Goal: Information Seeking & Learning: Learn about a topic

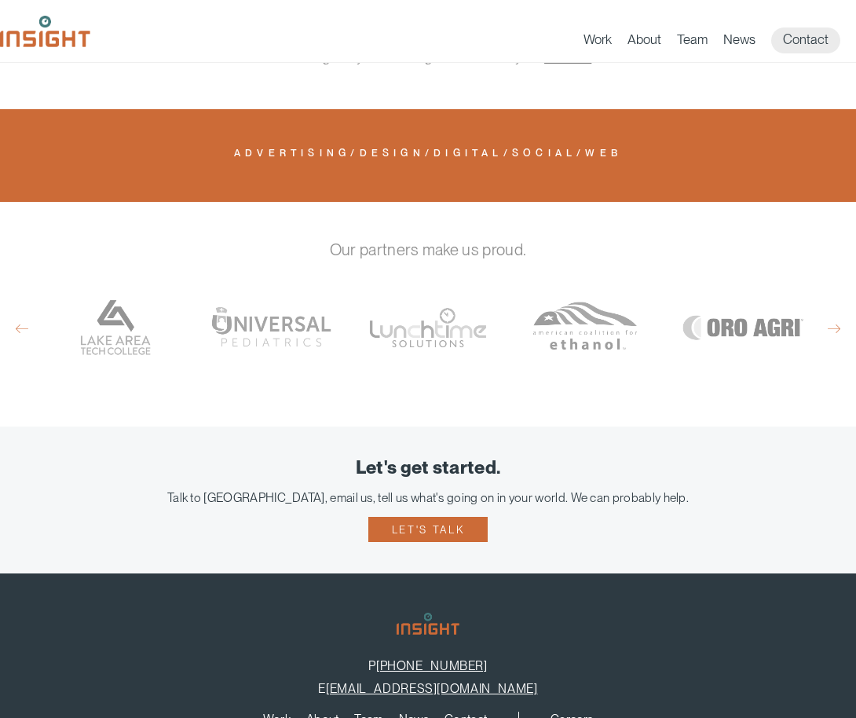
scroll to position [644, 0]
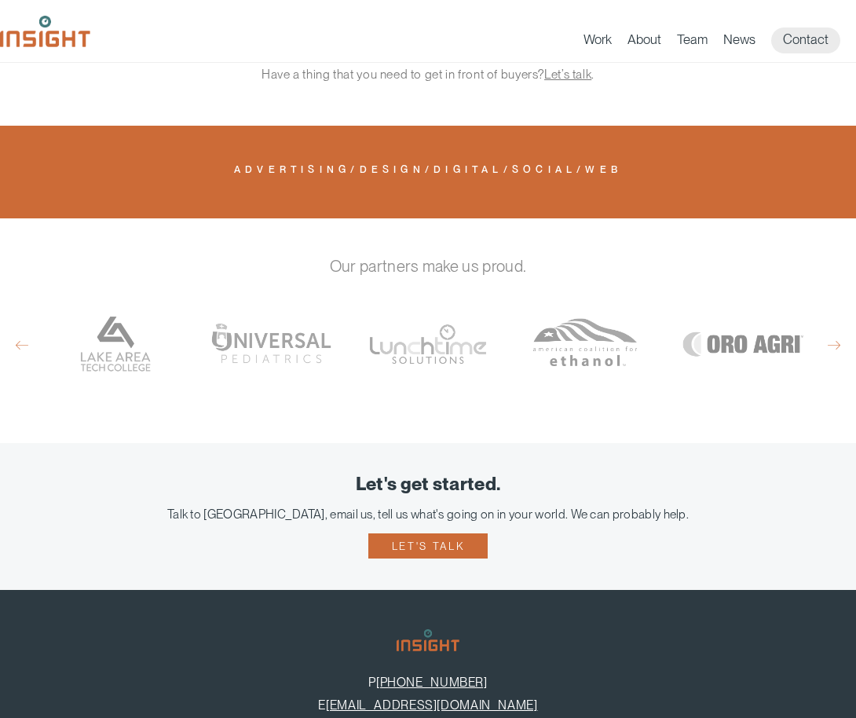
click at [587, 53] on div "Work About Branding Creative Services Digital & Social Media Media Production W…" at bounding box center [428, 31] width 856 height 63
click at [589, 49] on link "Work" at bounding box center [598, 42] width 28 height 22
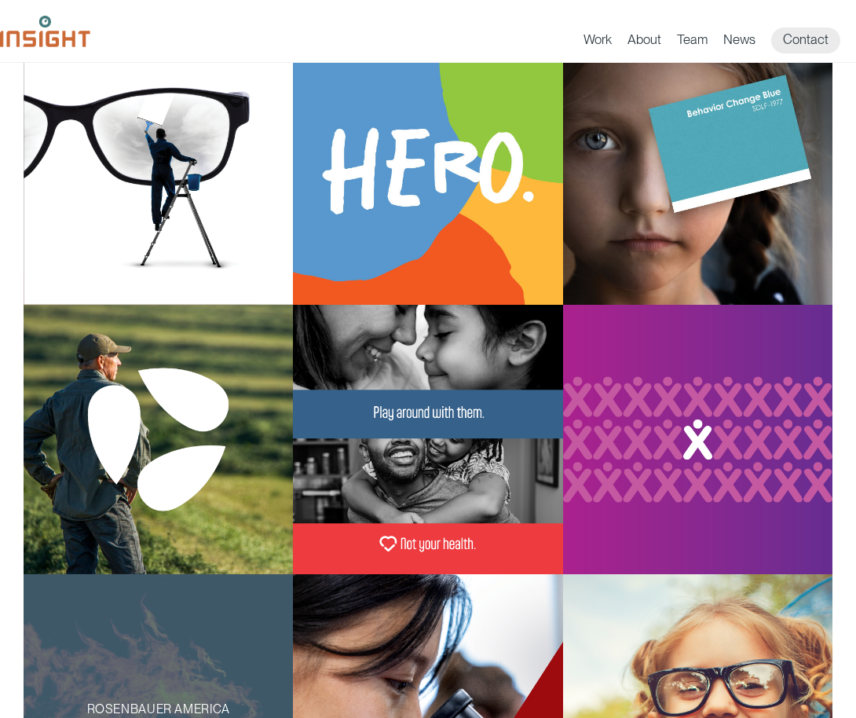
scroll to position [177, 0]
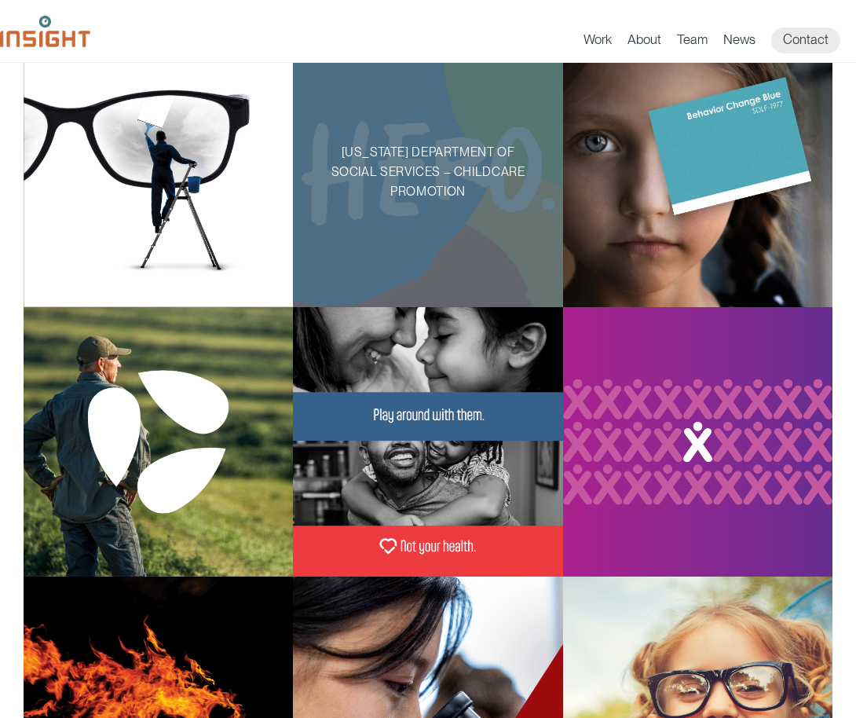
click at [369, 117] on div "[US_STATE] Department of Social Services – Childcare Promotion" at bounding box center [427, 172] width 269 height 269
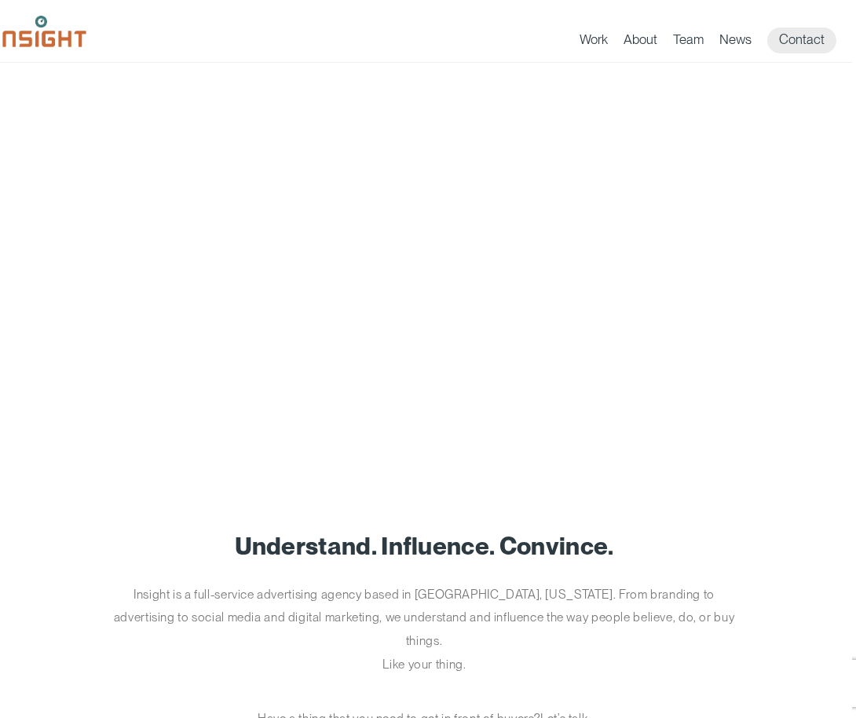
scroll to position [0, 4]
click at [596, 42] on link "Work" at bounding box center [594, 42] width 28 height 22
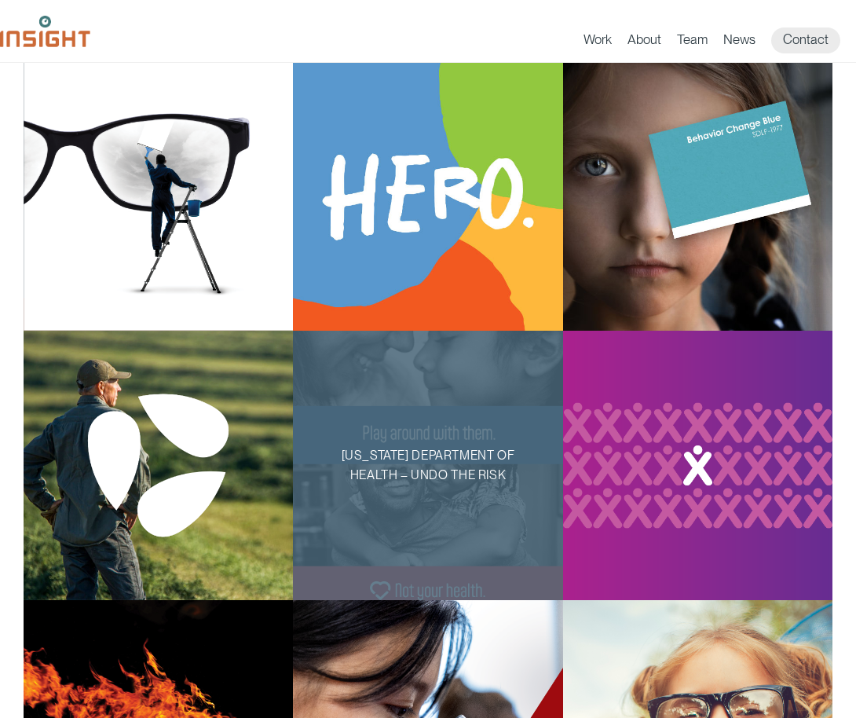
scroll to position [135, 0]
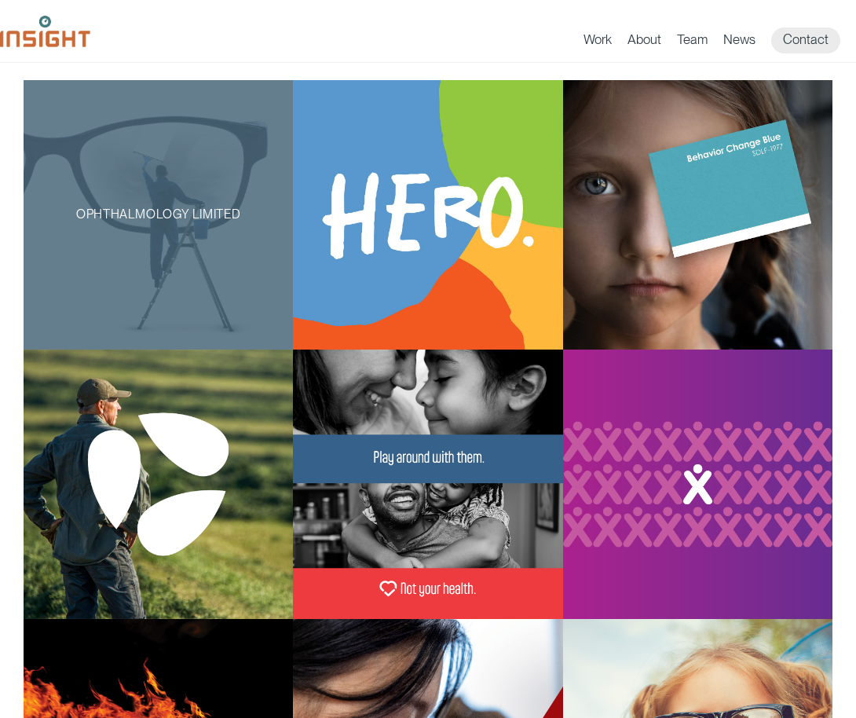
click at [203, 247] on div "Ophthalmology Limited" at bounding box center [158, 214] width 269 height 269
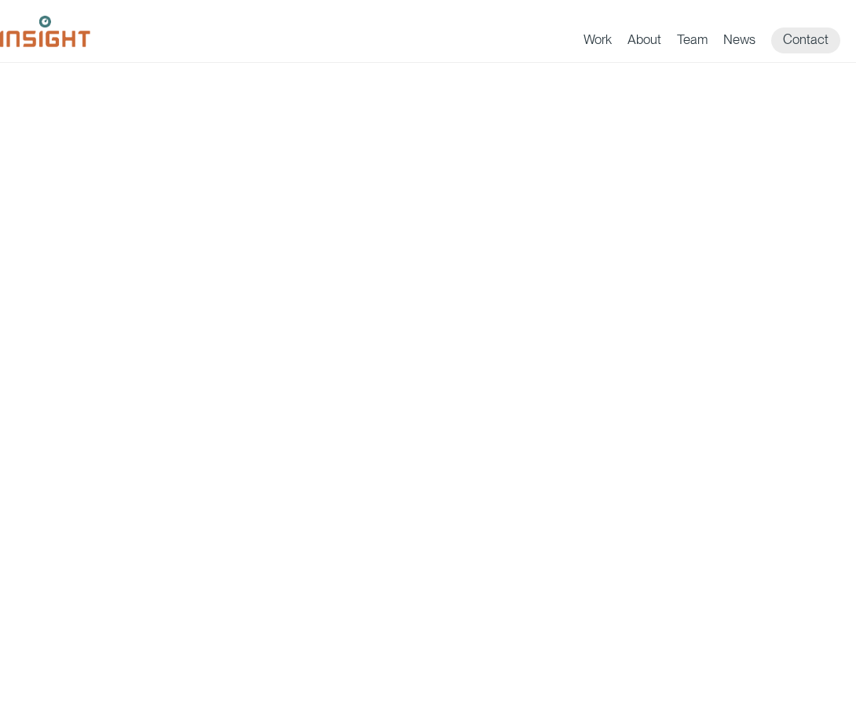
scroll to position [3998, 0]
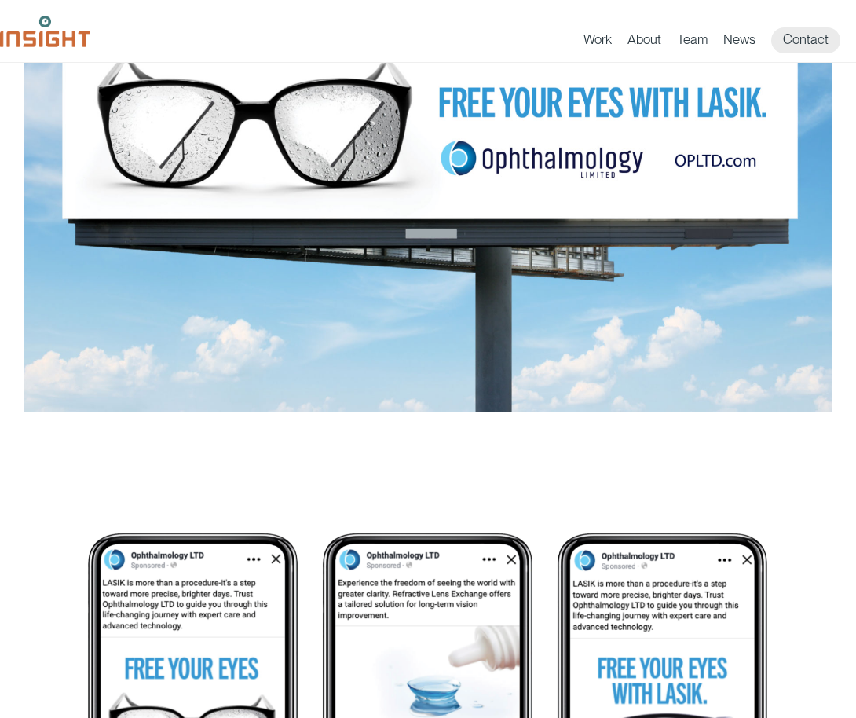
click at [407, 207] on img "main content section" at bounding box center [428, 149] width 809 height 523
click at [364, 303] on img "main content section" at bounding box center [428, 149] width 809 height 523
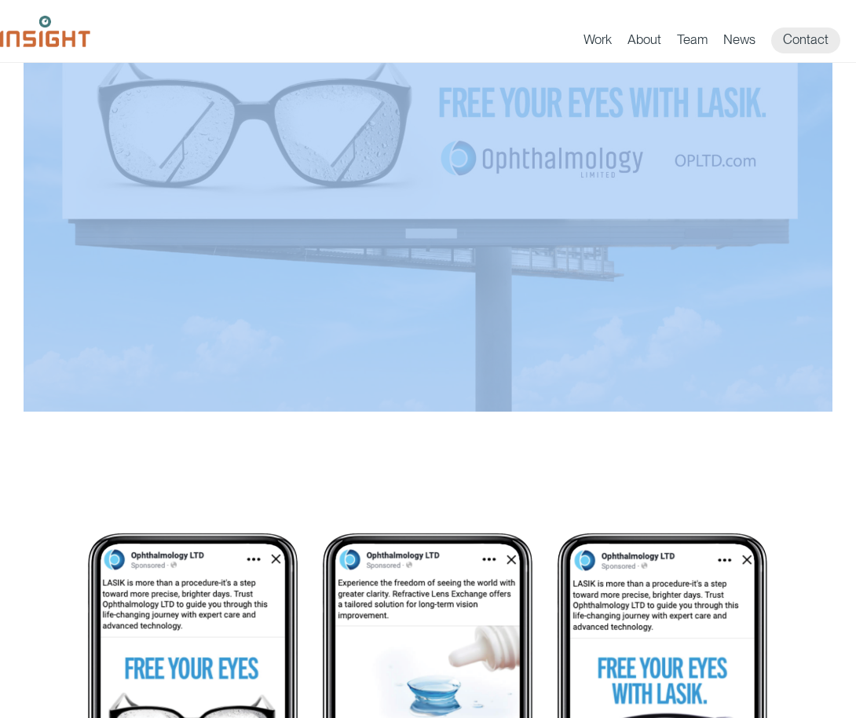
click at [364, 303] on img "main content section" at bounding box center [428, 149] width 809 height 523
click at [343, 464] on img "main content section" at bounding box center [428, 704] width 809 height 523
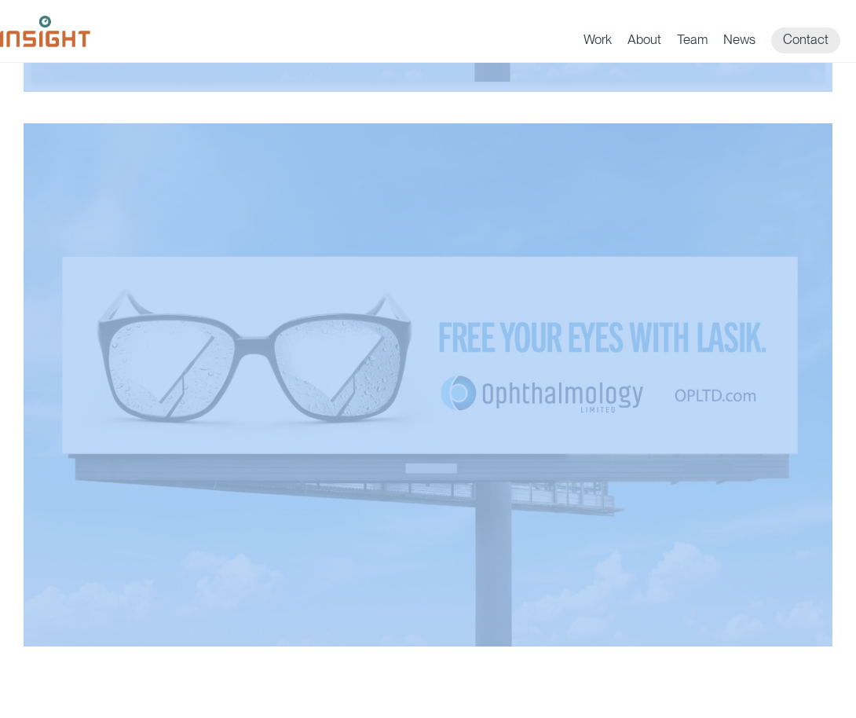
scroll to position [3648, 0]
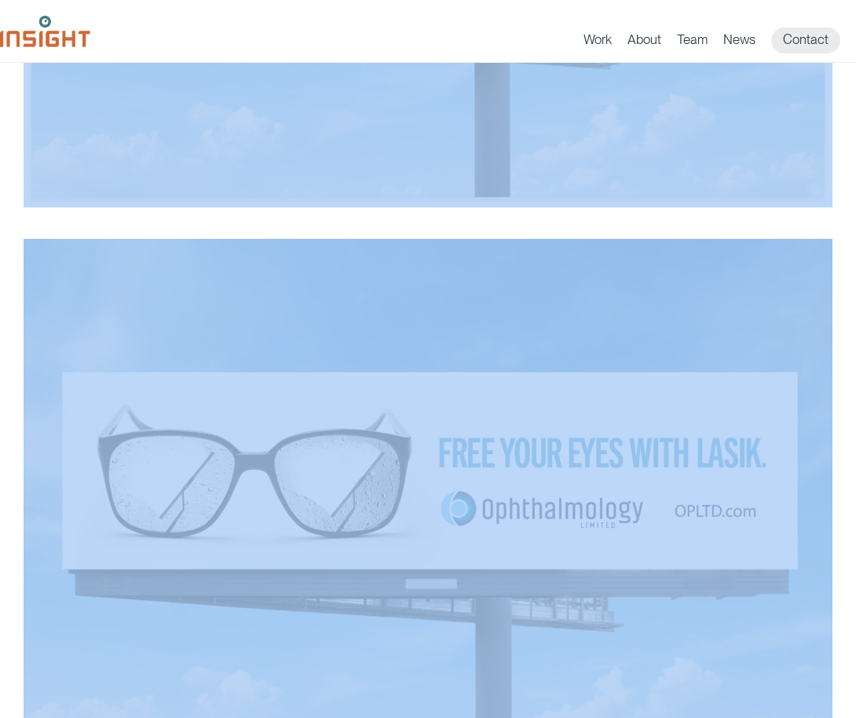
click at [387, 333] on img "main content section" at bounding box center [428, 500] width 809 height 523
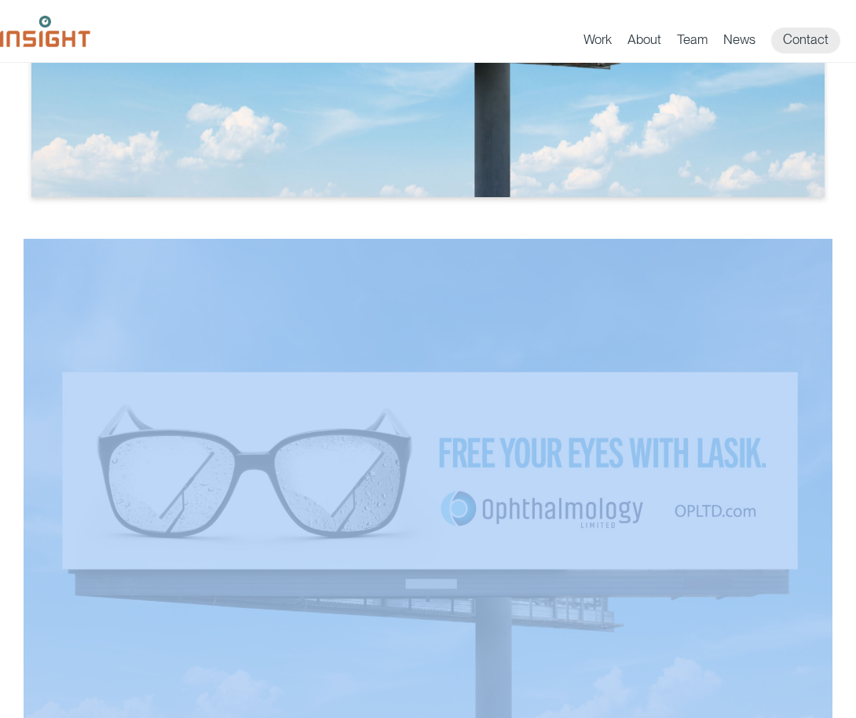
click at [387, 333] on img "main content section" at bounding box center [428, 500] width 809 height 523
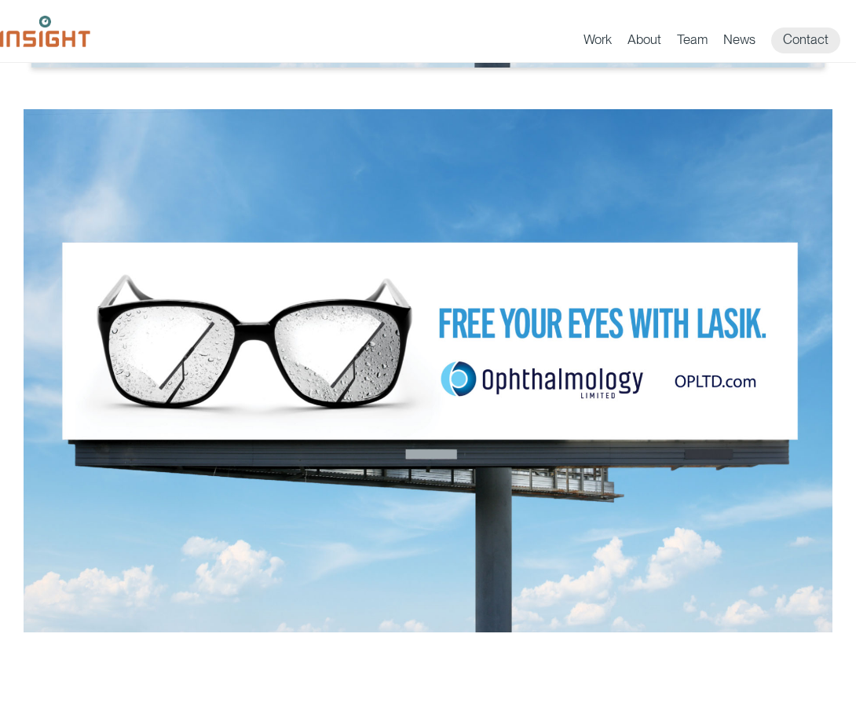
scroll to position [3776, 0]
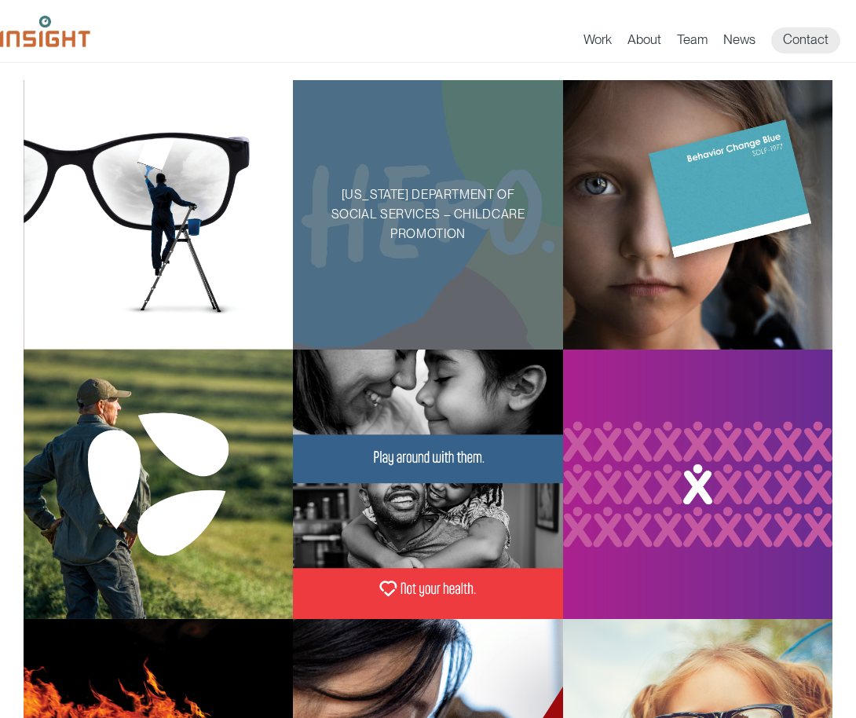
click at [457, 229] on p "[US_STATE] Department of Social Services – Childcare Promotion" at bounding box center [428, 214] width 220 height 59
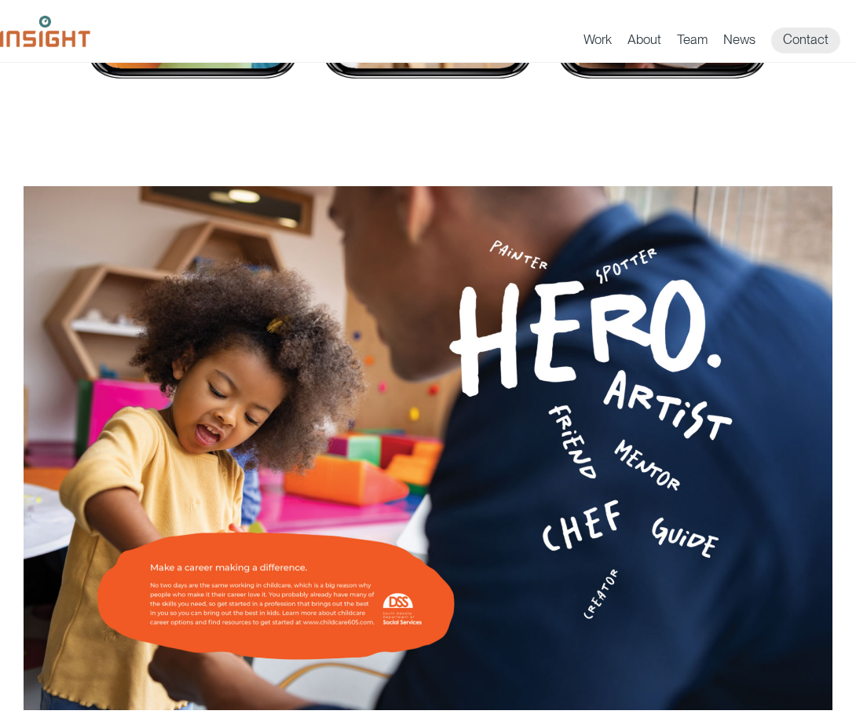
scroll to position [2143, 0]
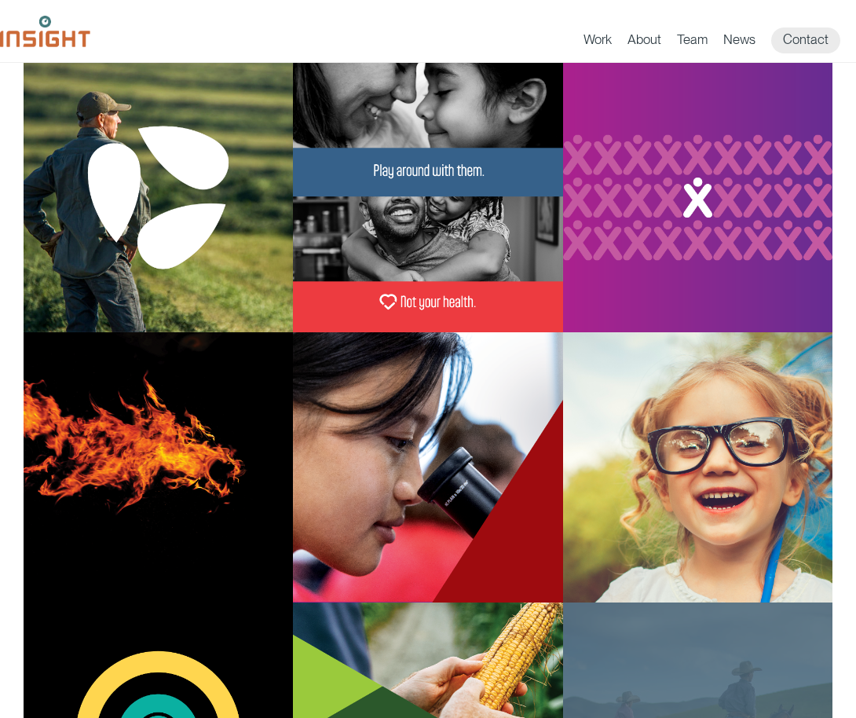
scroll to position [408, 0]
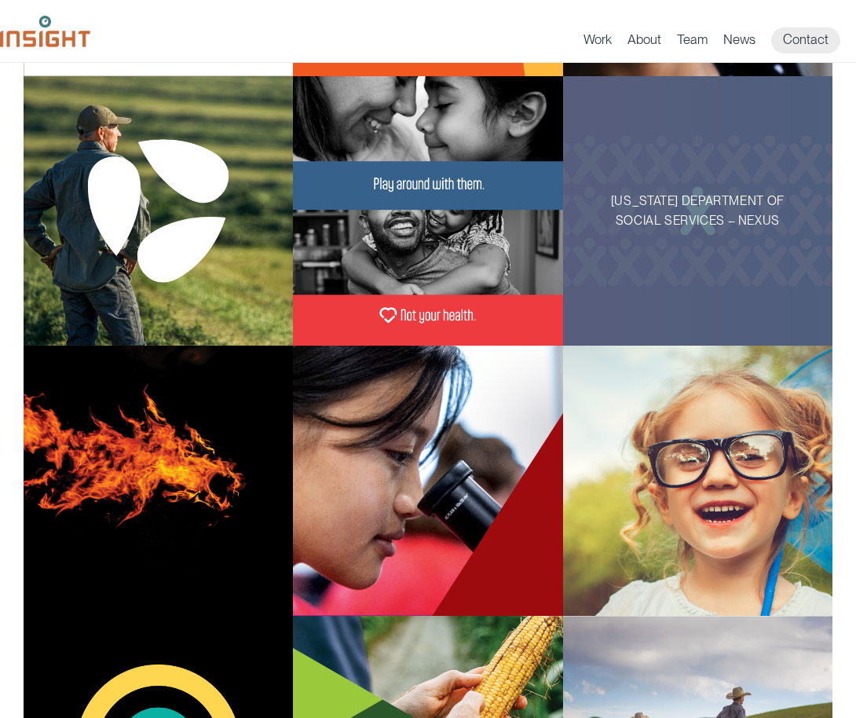
click at [606, 162] on div "[US_STATE] Department of Social Services – Nexus" at bounding box center [697, 210] width 269 height 269
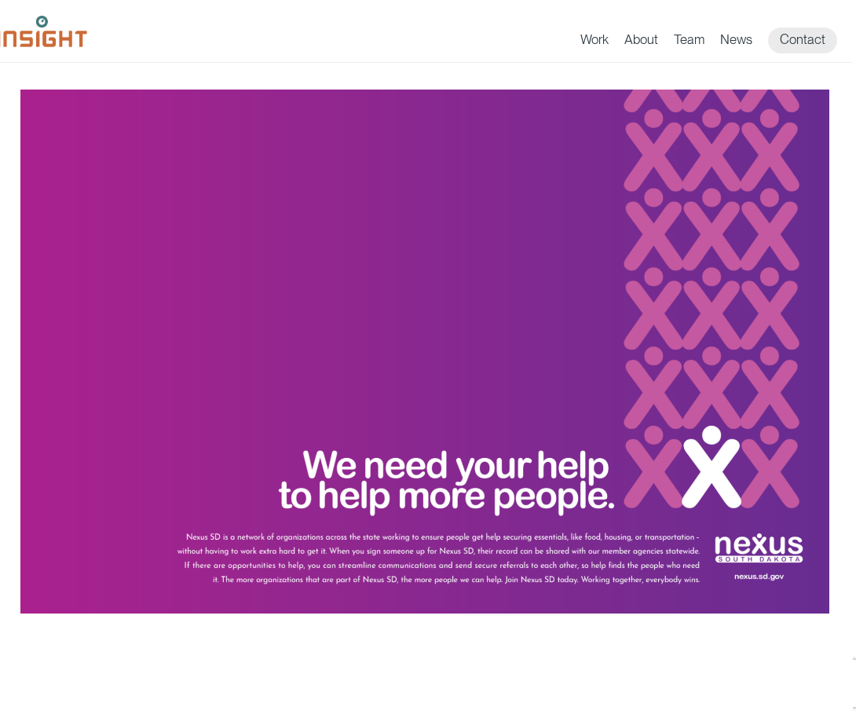
scroll to position [3287, 3]
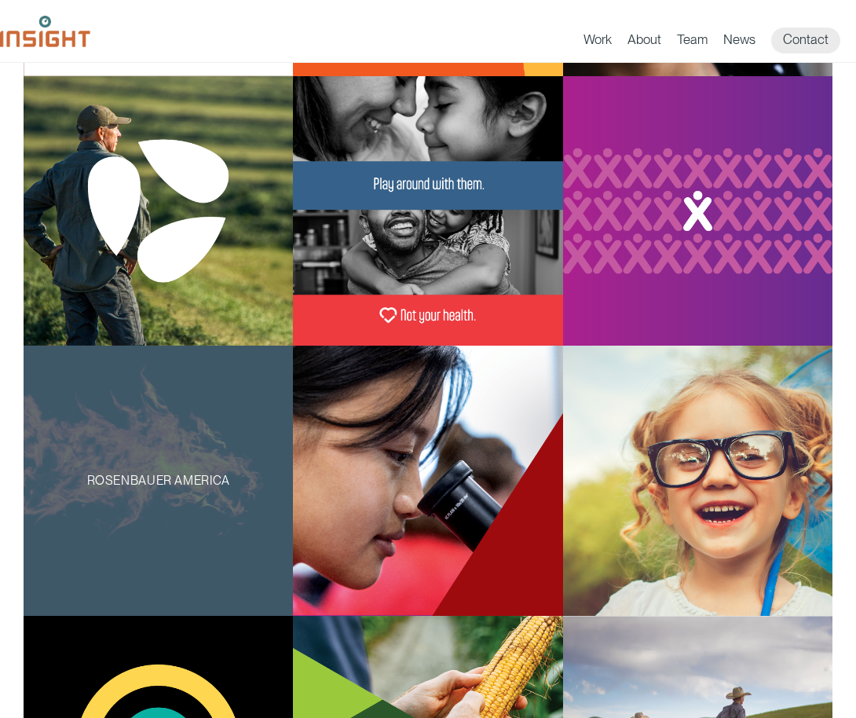
click at [61, 408] on div "Rosenbauer America" at bounding box center [158, 480] width 269 height 269
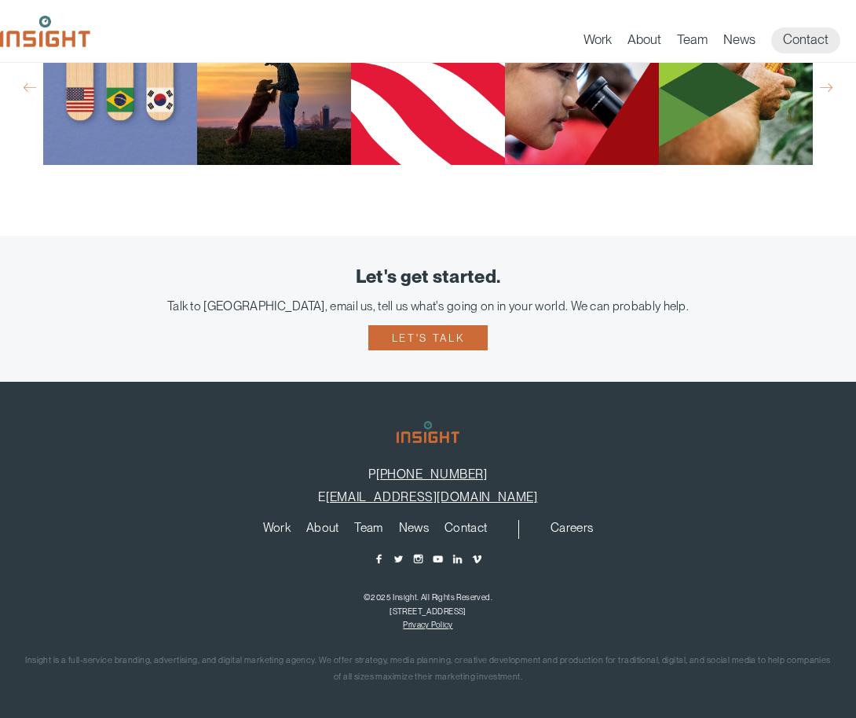
scroll to position [2800, 0]
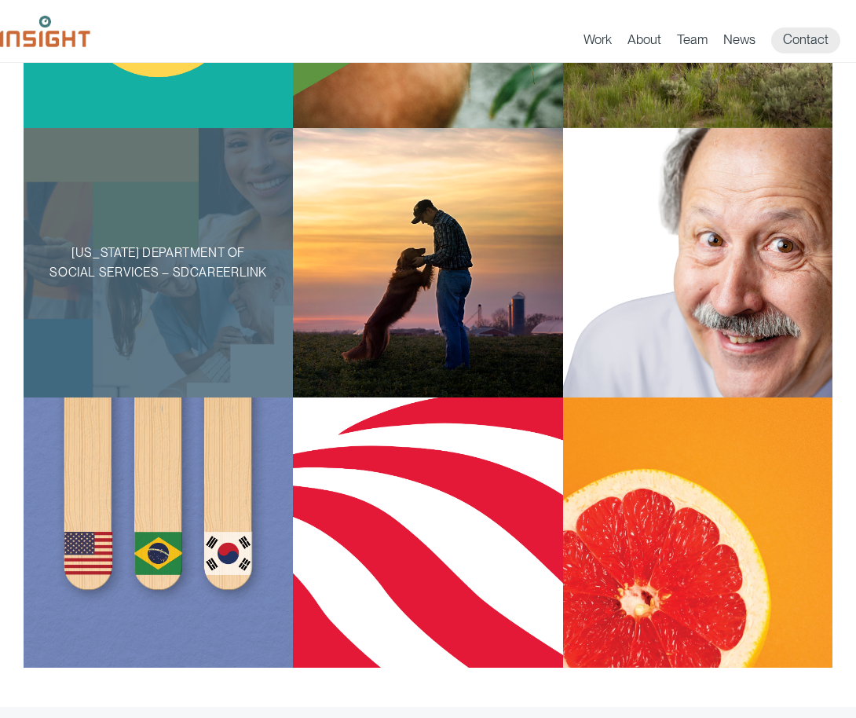
scroll to position [1174, 0]
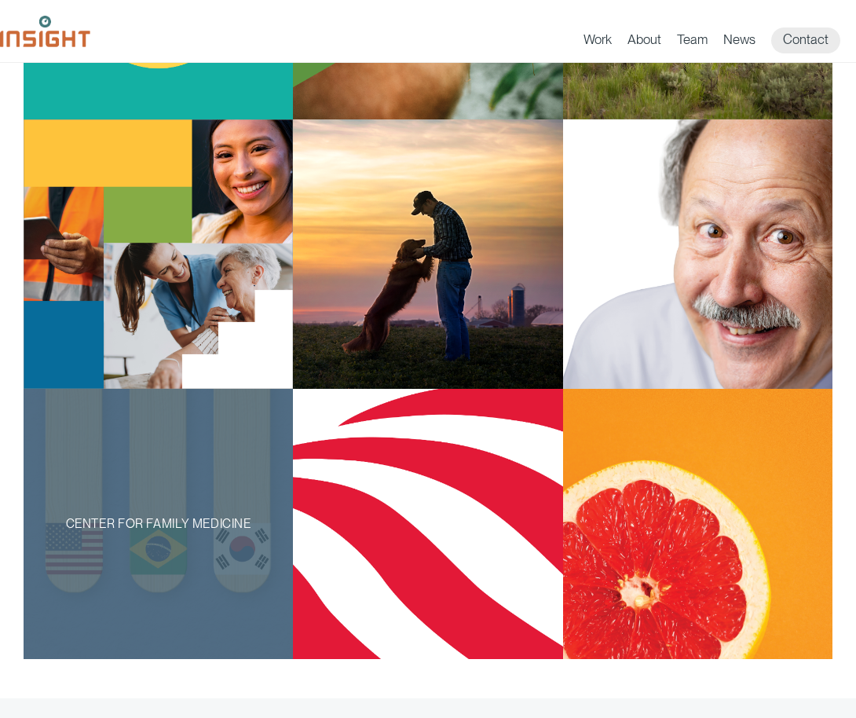
click at [194, 567] on div "Center for Family Medicine" at bounding box center [158, 523] width 269 height 269
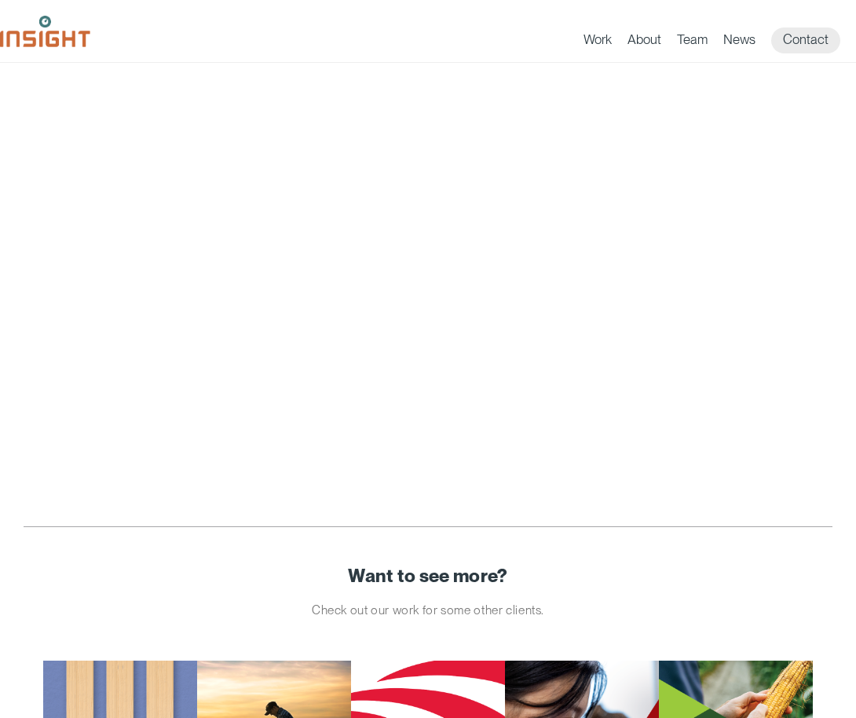
scroll to position [1422, 0]
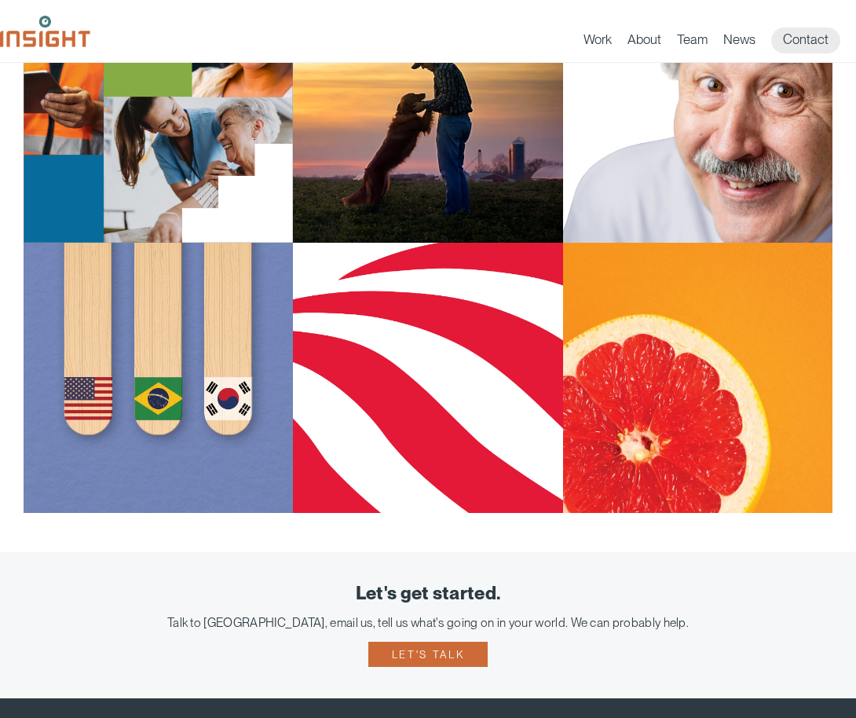
scroll to position [1323, 0]
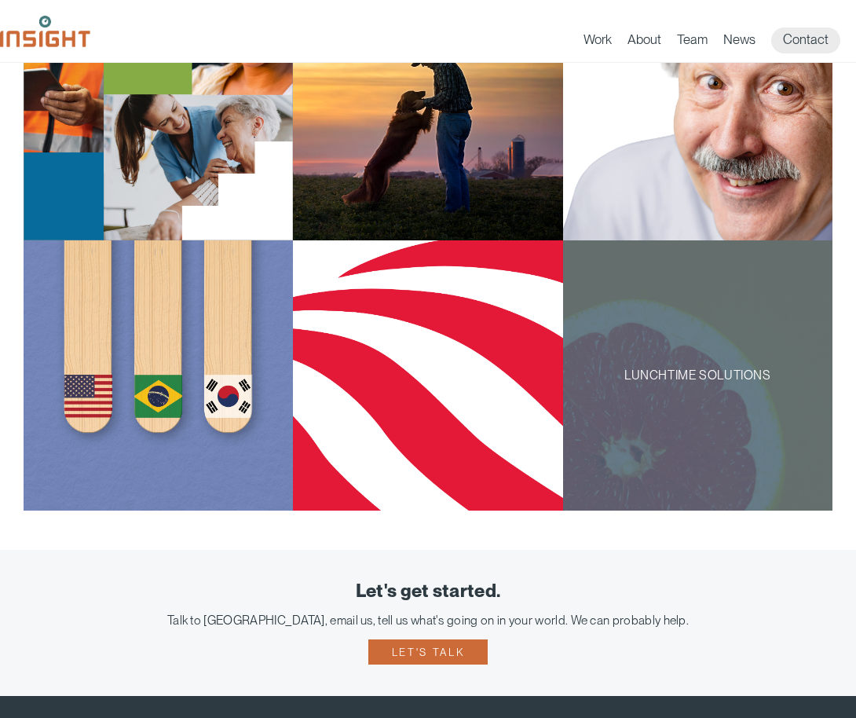
click at [662, 423] on div "Lunchtime Solutions" at bounding box center [697, 374] width 269 height 269
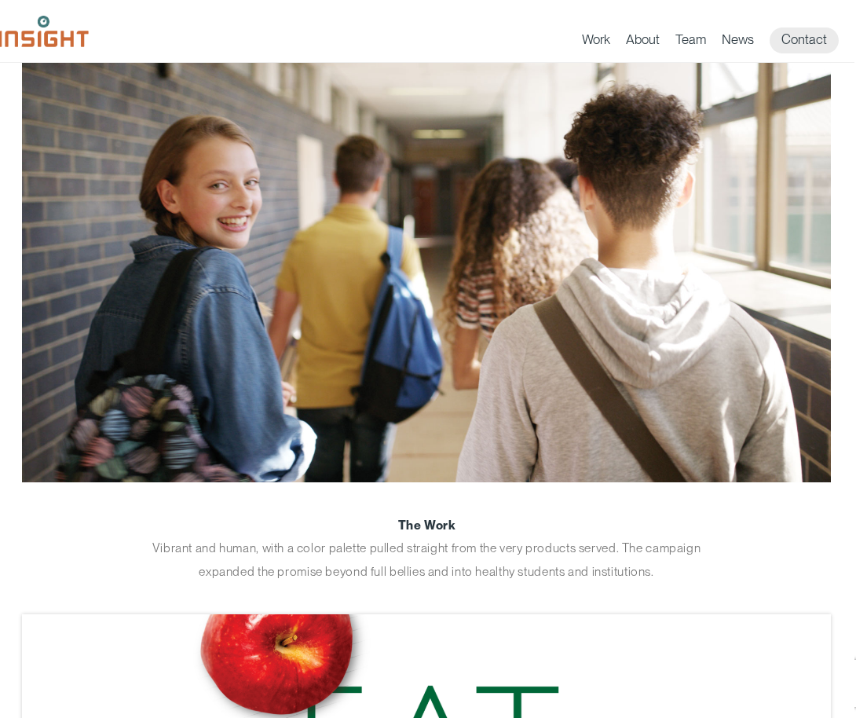
scroll to position [864, 2]
